Goal: Task Accomplishment & Management: Manage account settings

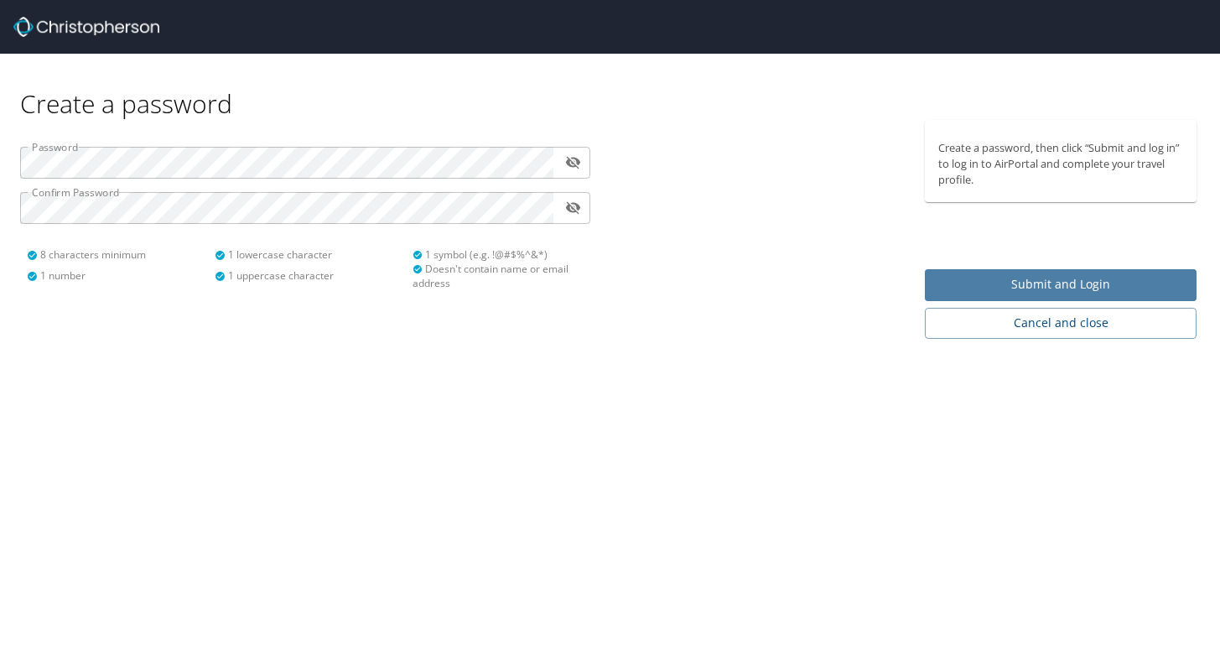
click at [1042, 277] on span "Submit and Login" at bounding box center [1060, 284] width 245 height 21
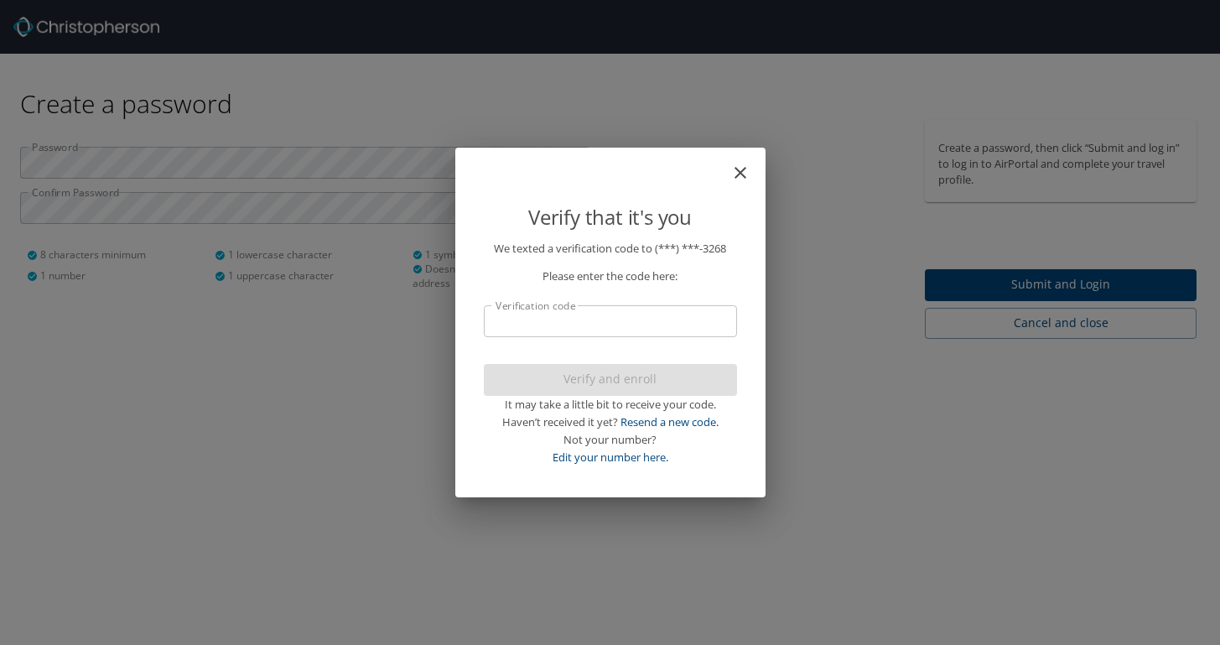
click at [616, 330] on input "Verification code" at bounding box center [610, 321] width 253 height 32
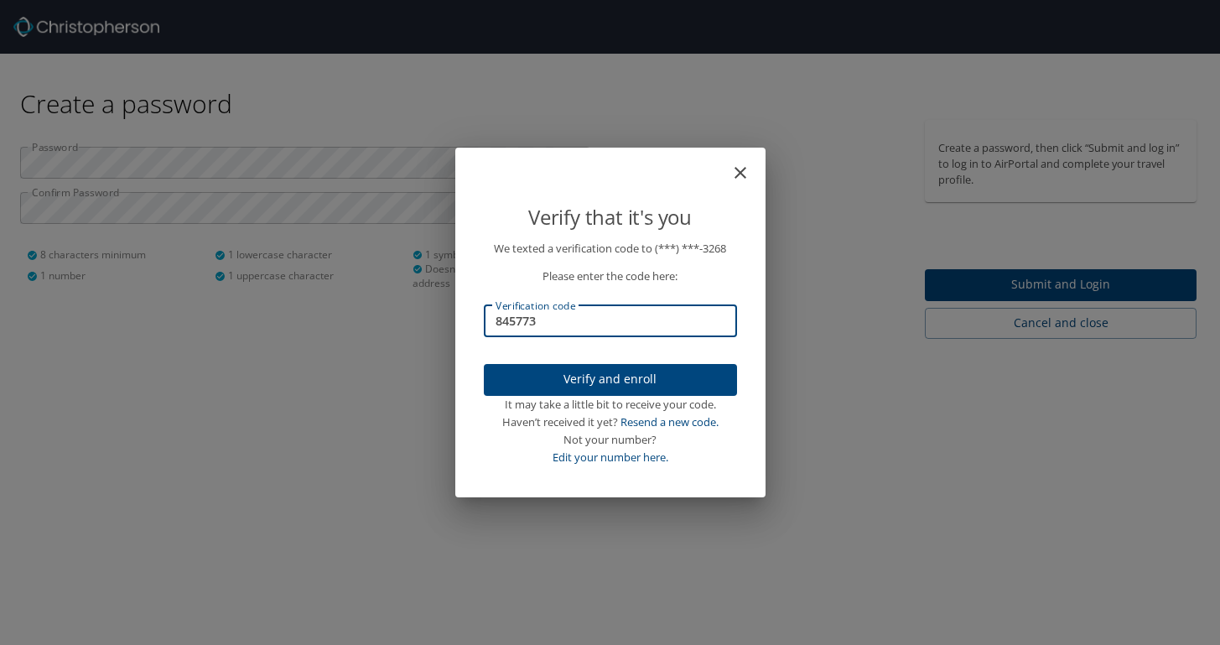
type input "845773"
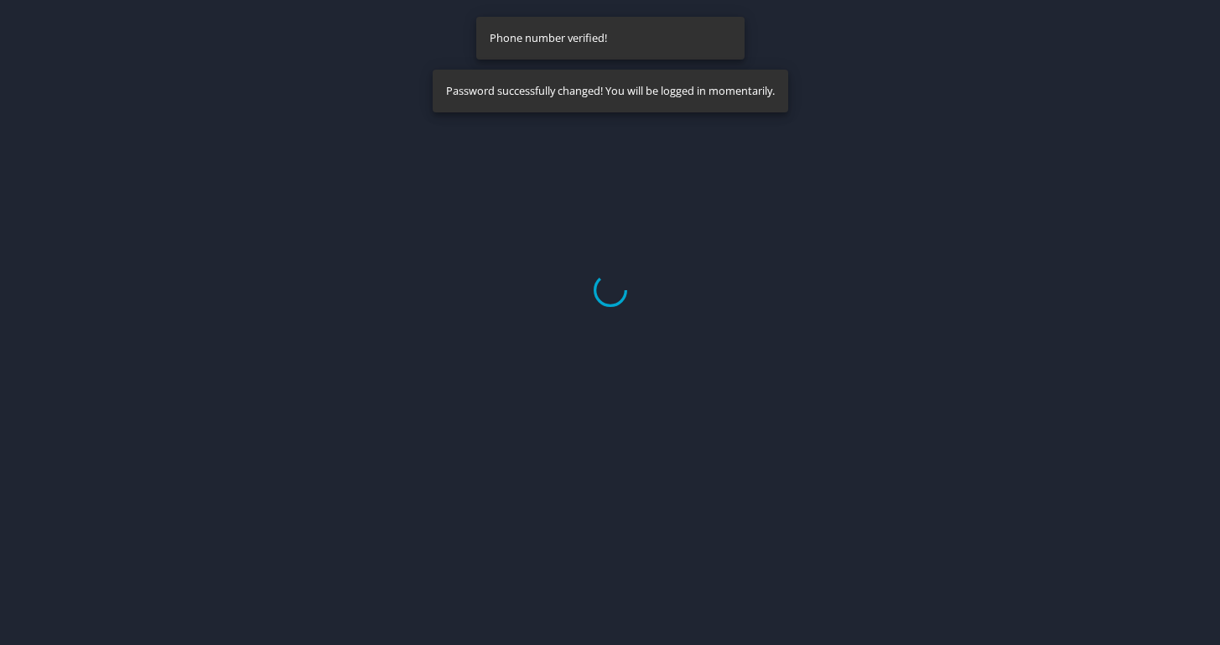
select select "US"
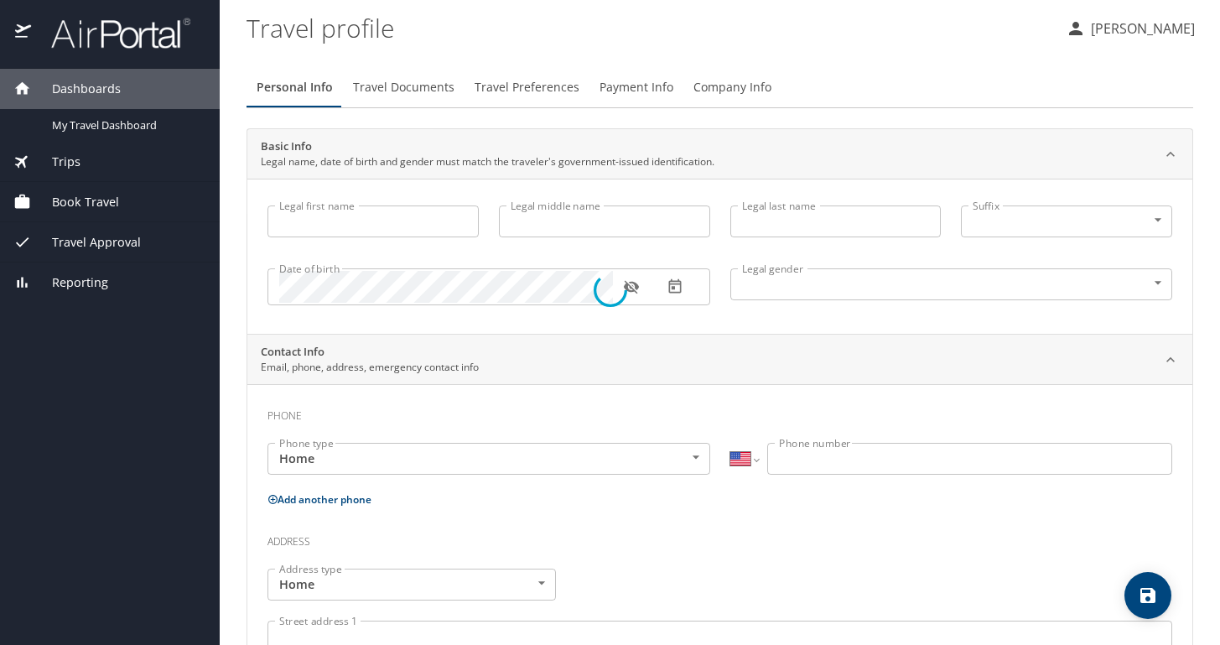
type input "Maegen"
type input "Nichelle"
type input "Gallagher"
type input "Female"
type input "Tyler"
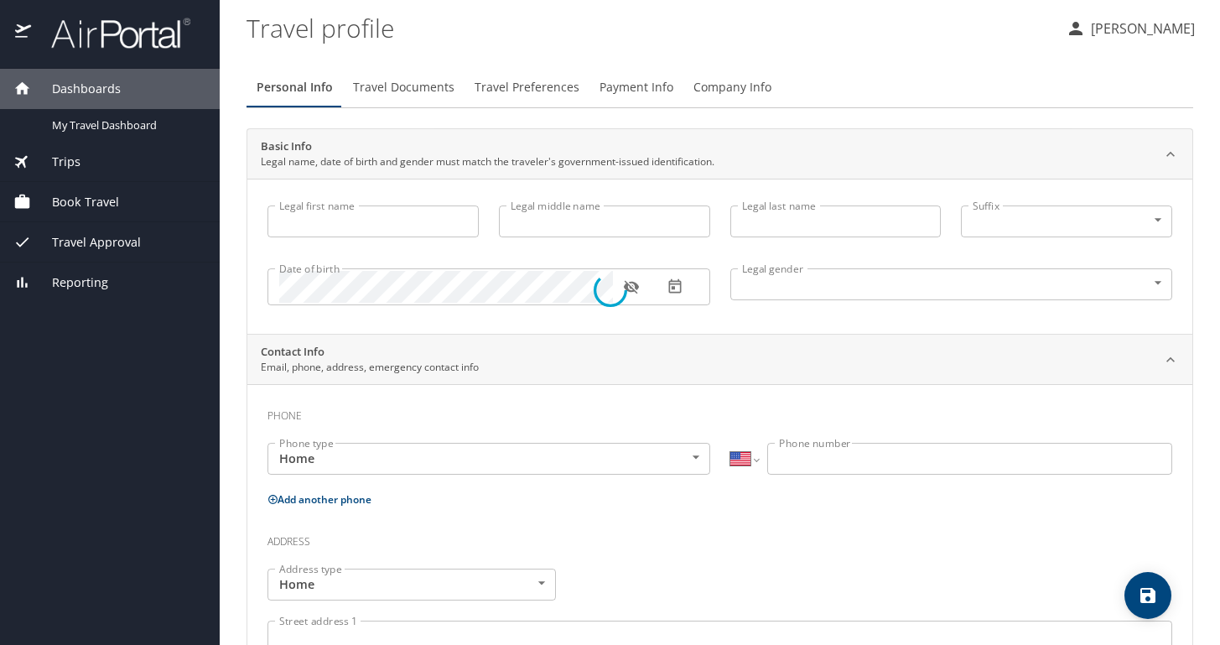
type input "Gallagher"
type input "(330) 573-1002"
type input "tylerg1921@yahoo.com"
select select "US"
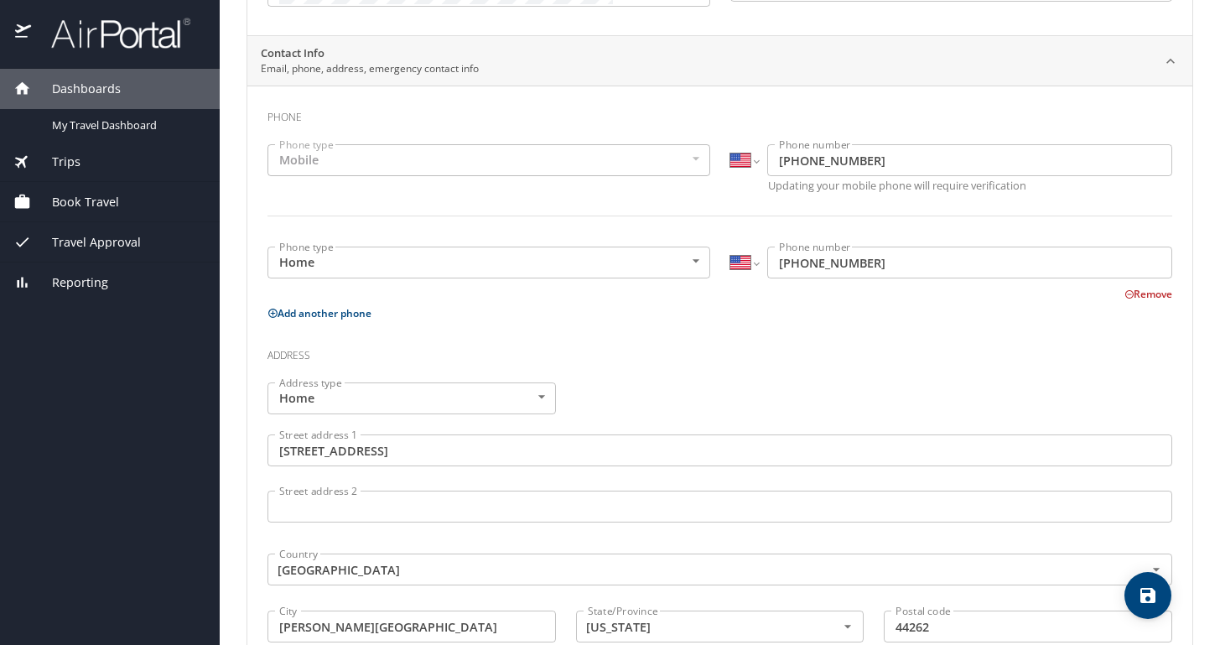
scroll to position [293, 0]
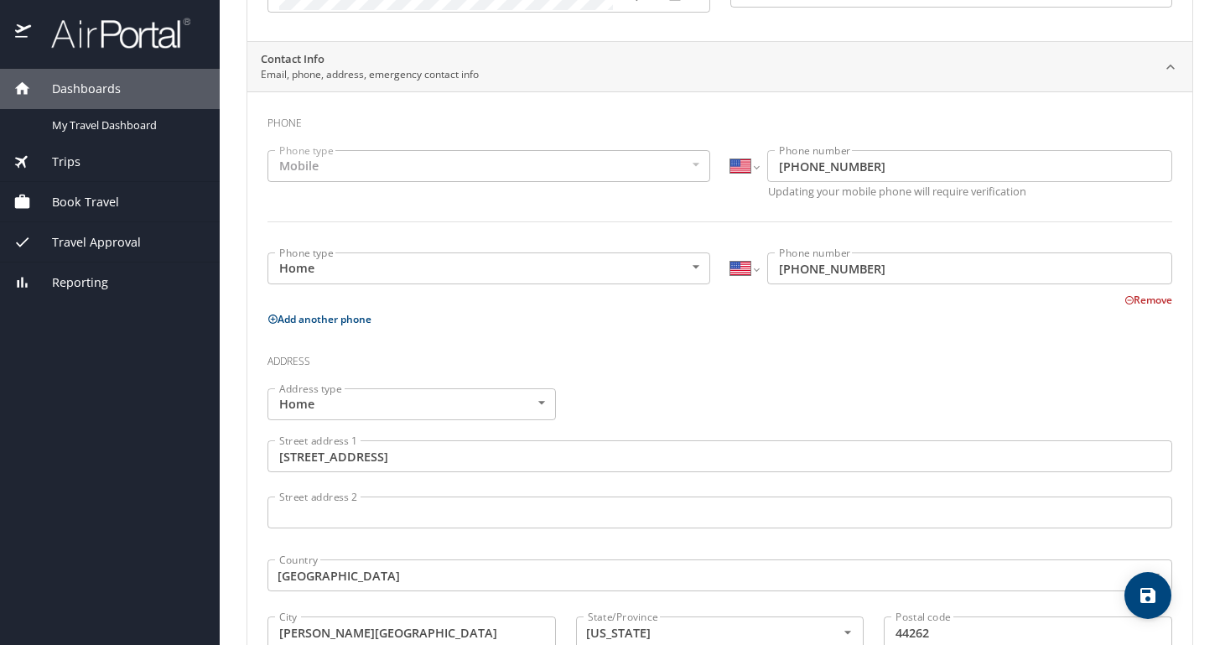
click at [1147, 298] on button "Remove" at bounding box center [1148, 300] width 48 height 14
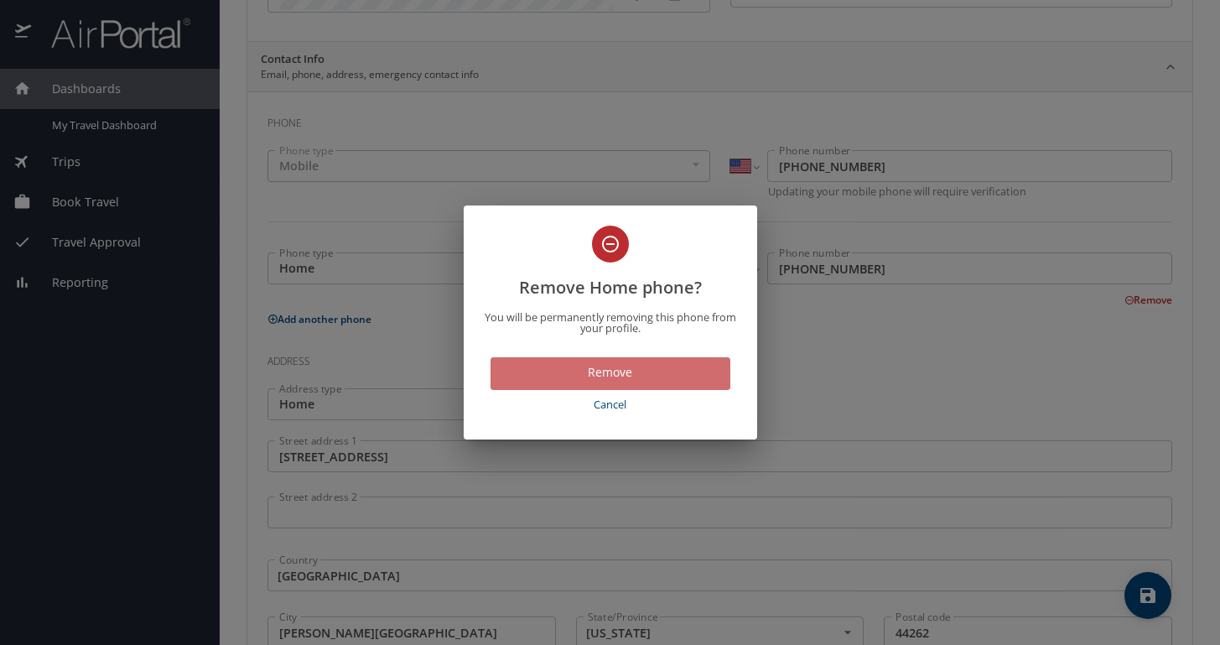
click at [676, 373] on span "Remove" at bounding box center [610, 372] width 213 height 21
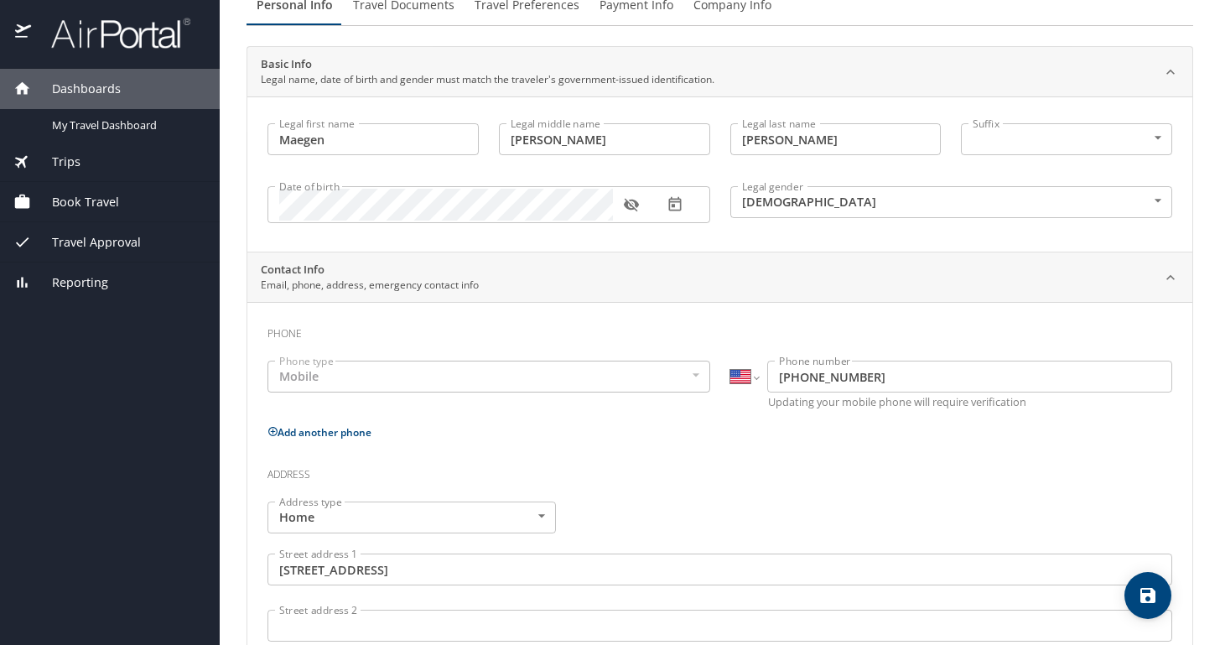
scroll to position [0, 0]
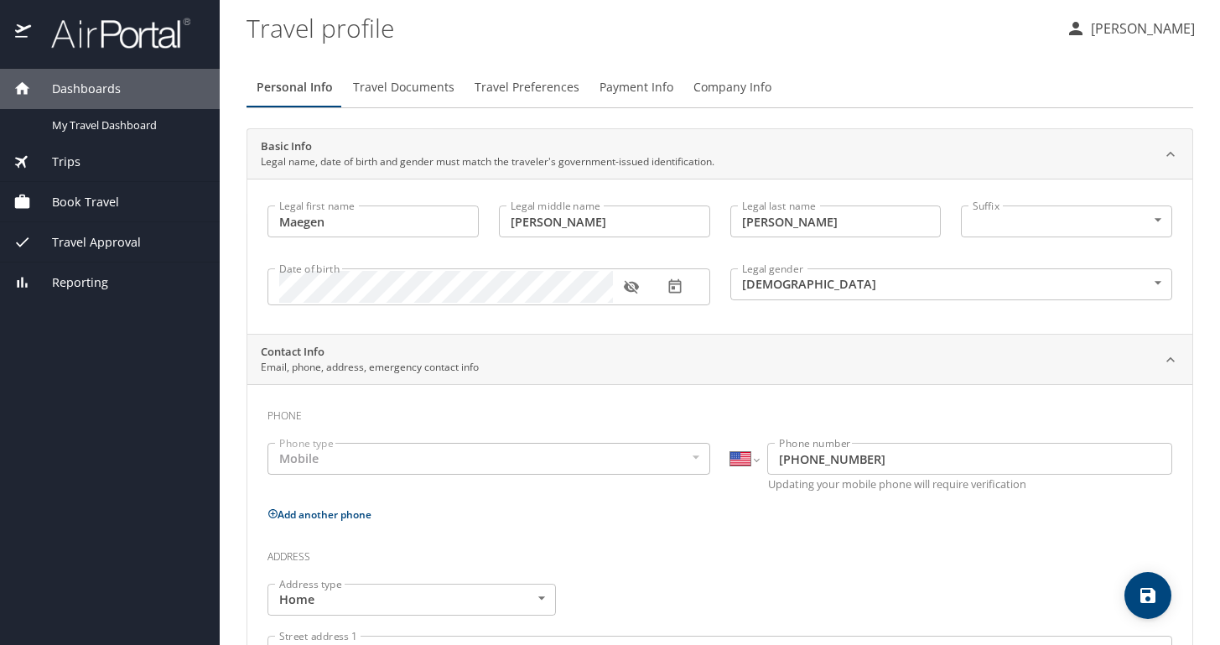
click at [76, 168] on span "Trips" at bounding box center [55, 162] width 49 height 18
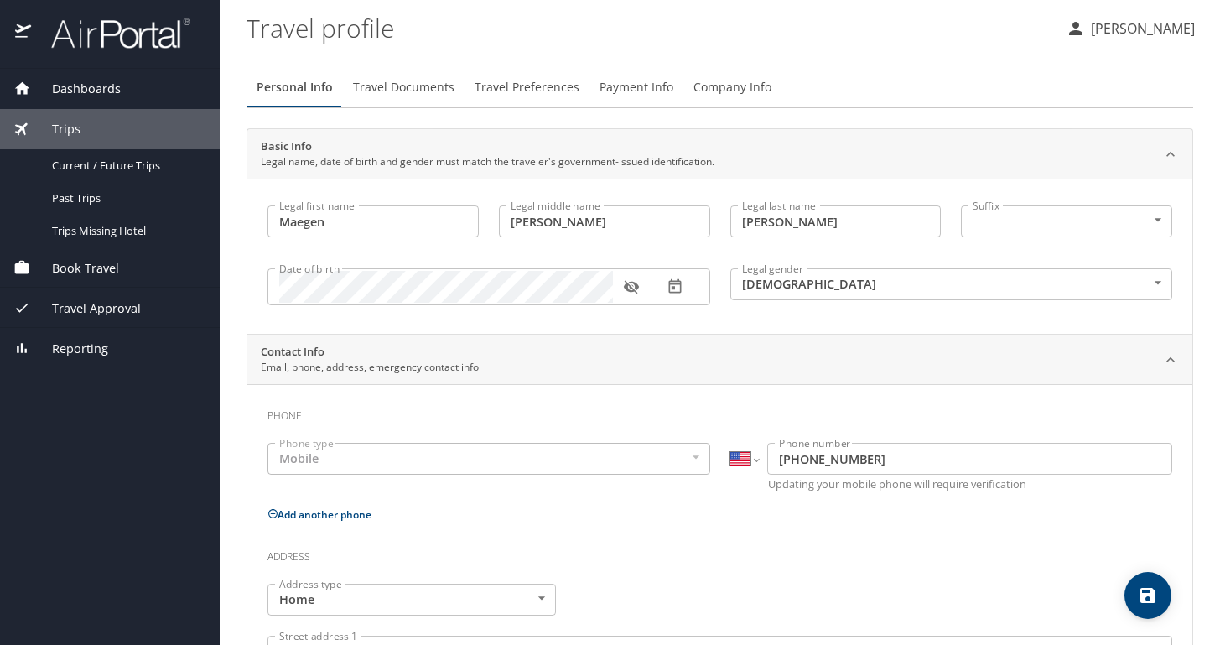
click at [111, 268] on span "Book Travel" at bounding box center [75, 268] width 88 height 18
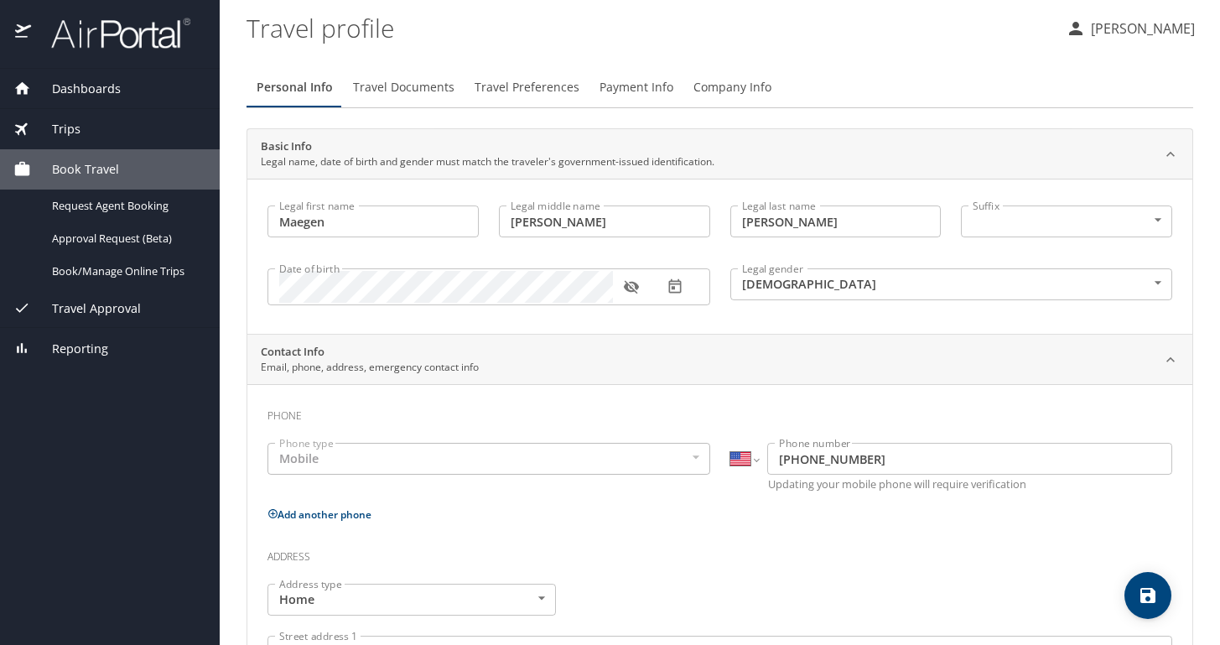
click at [119, 299] on span "Travel Approval" at bounding box center [86, 308] width 110 height 18
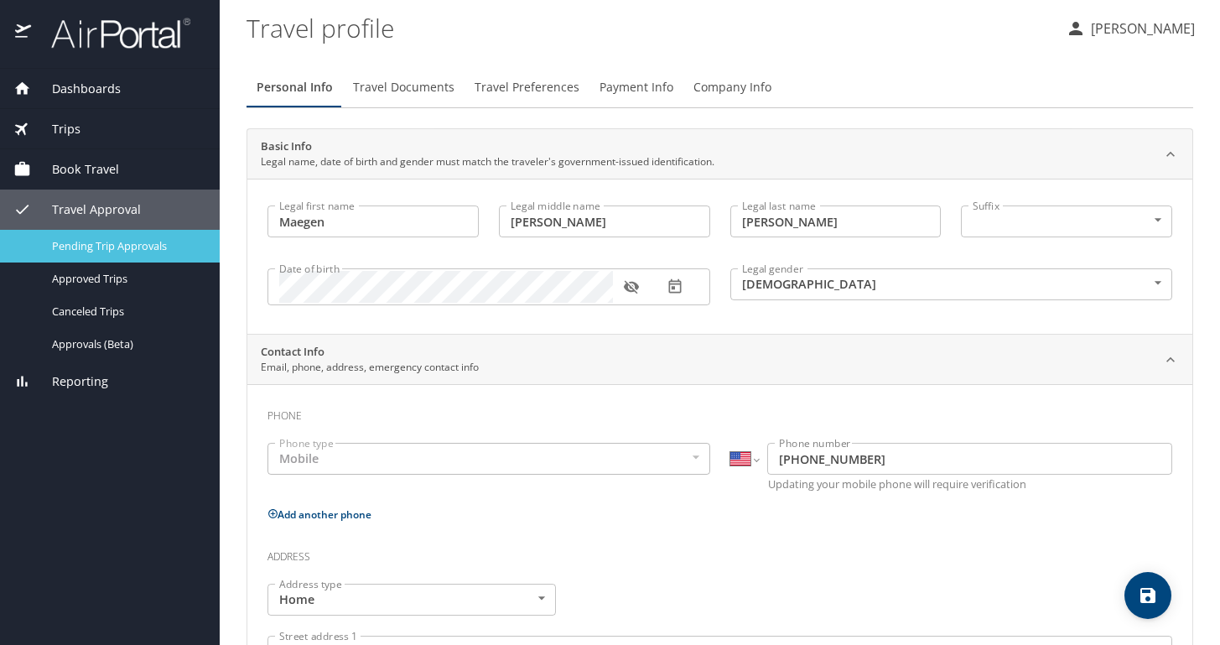
click at [148, 241] on span "Pending Trip Approvals" at bounding box center [126, 246] width 148 height 16
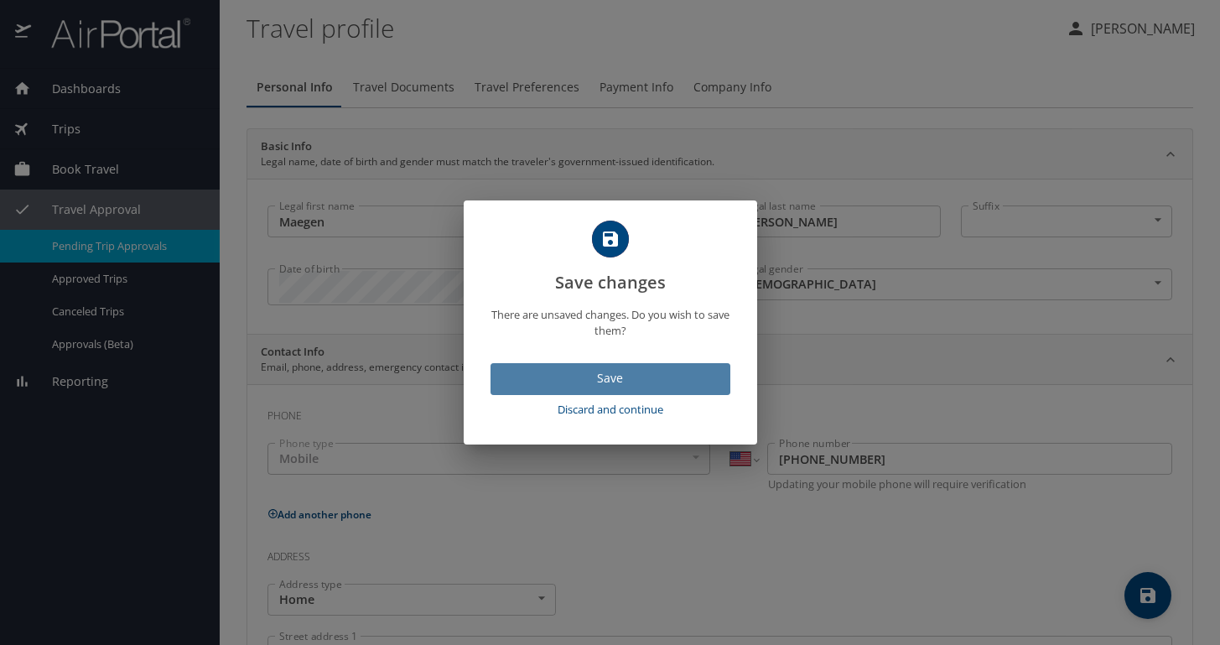
click at [657, 386] on span "Save" at bounding box center [610, 378] width 213 height 21
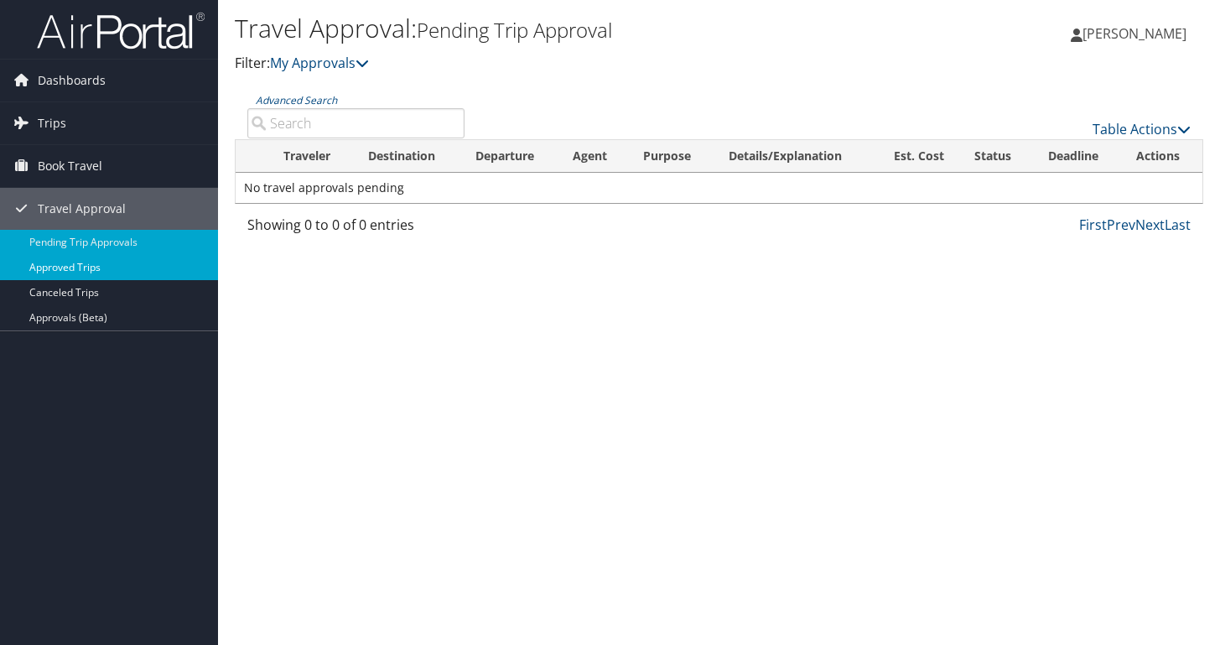
click at [71, 267] on link "Approved Trips" at bounding box center [109, 267] width 218 height 25
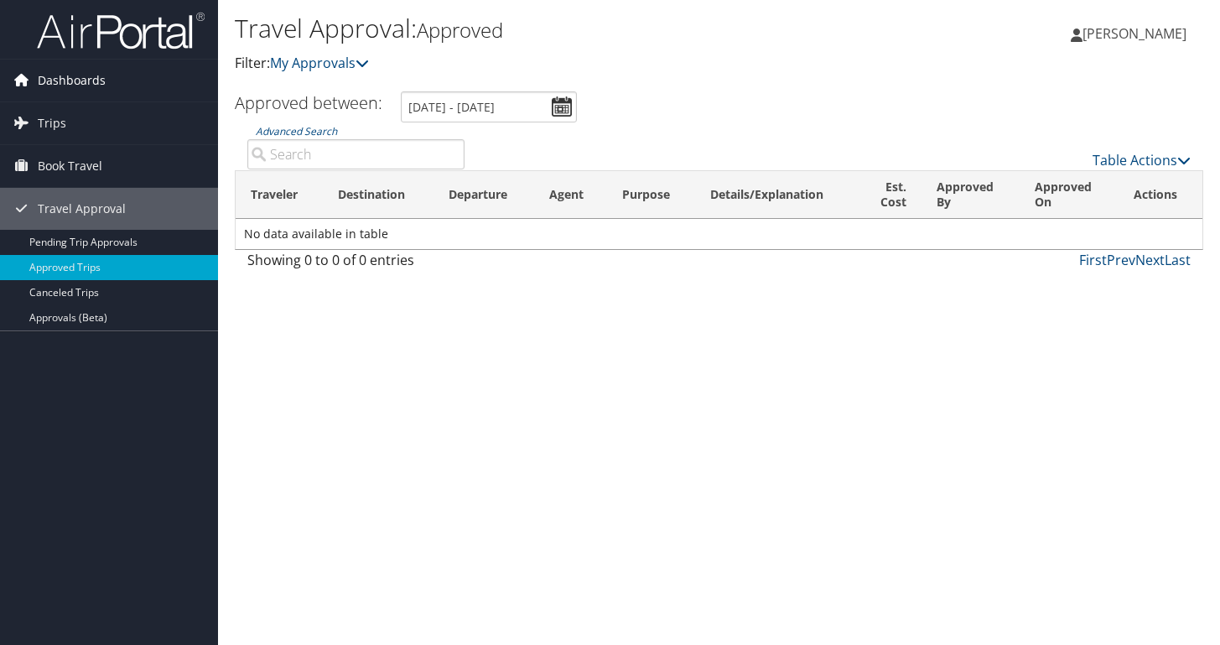
click at [73, 86] on span "Dashboards" at bounding box center [72, 81] width 68 height 42
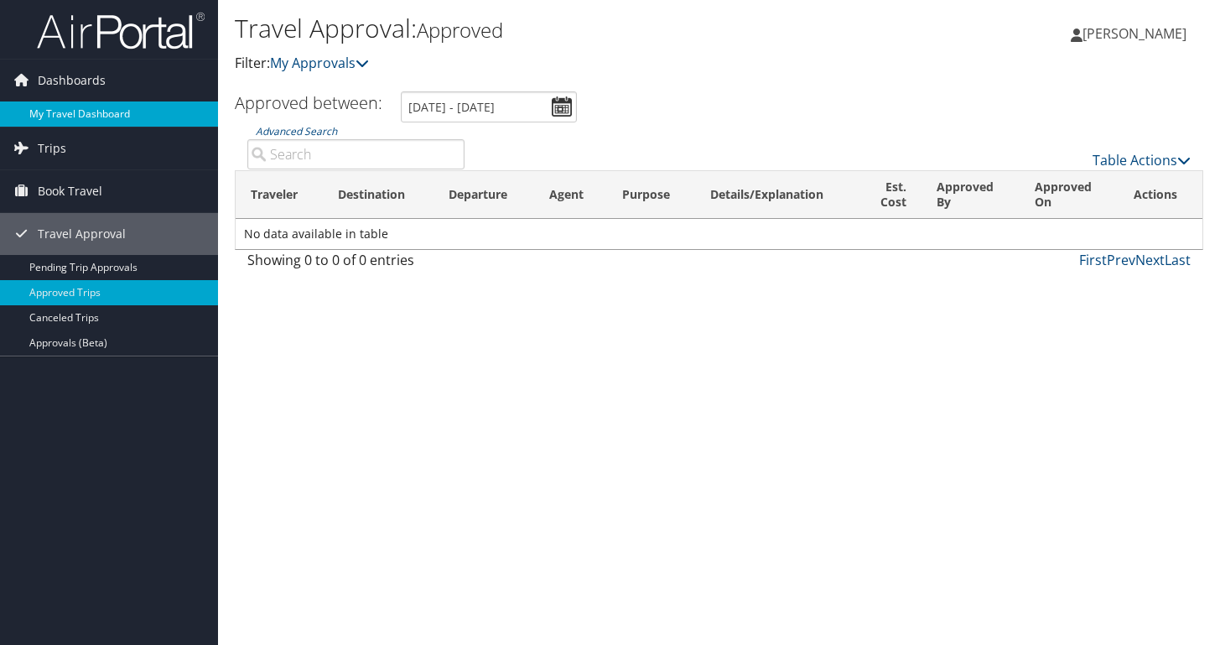
click at [67, 116] on link "My Travel Dashboard" at bounding box center [109, 113] width 218 height 25
